Goal: Navigation & Orientation: Find specific page/section

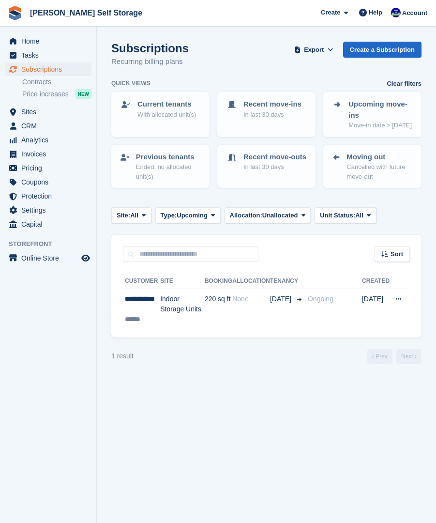
scroll to position [6, 0]
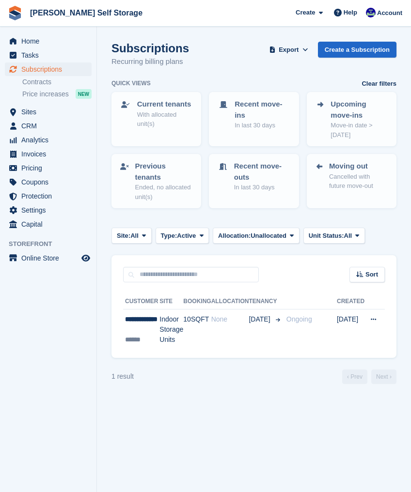
scroll to position [2, 0]
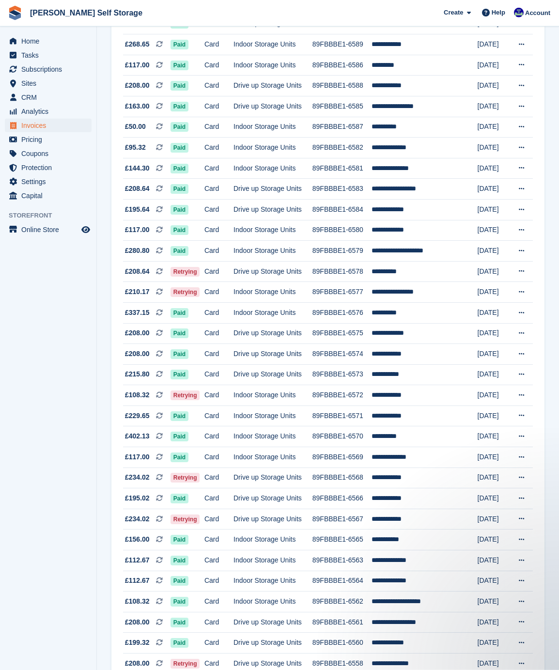
scroll to position [525, 0]
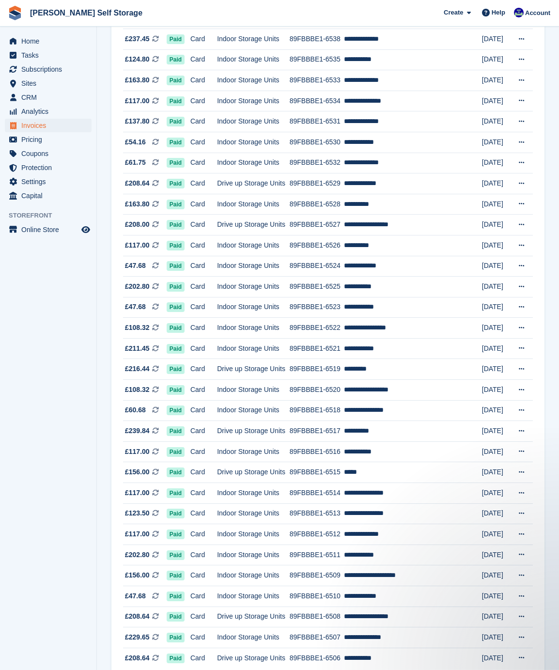
click at [41, 43] on span "Home" at bounding box center [50, 41] width 58 height 14
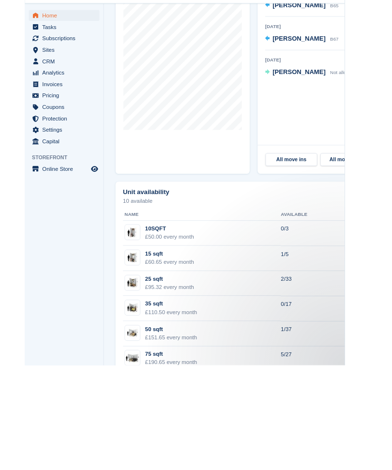
scroll to position [637, 0]
